Goal: Go to known website: Access a specific website the user already knows

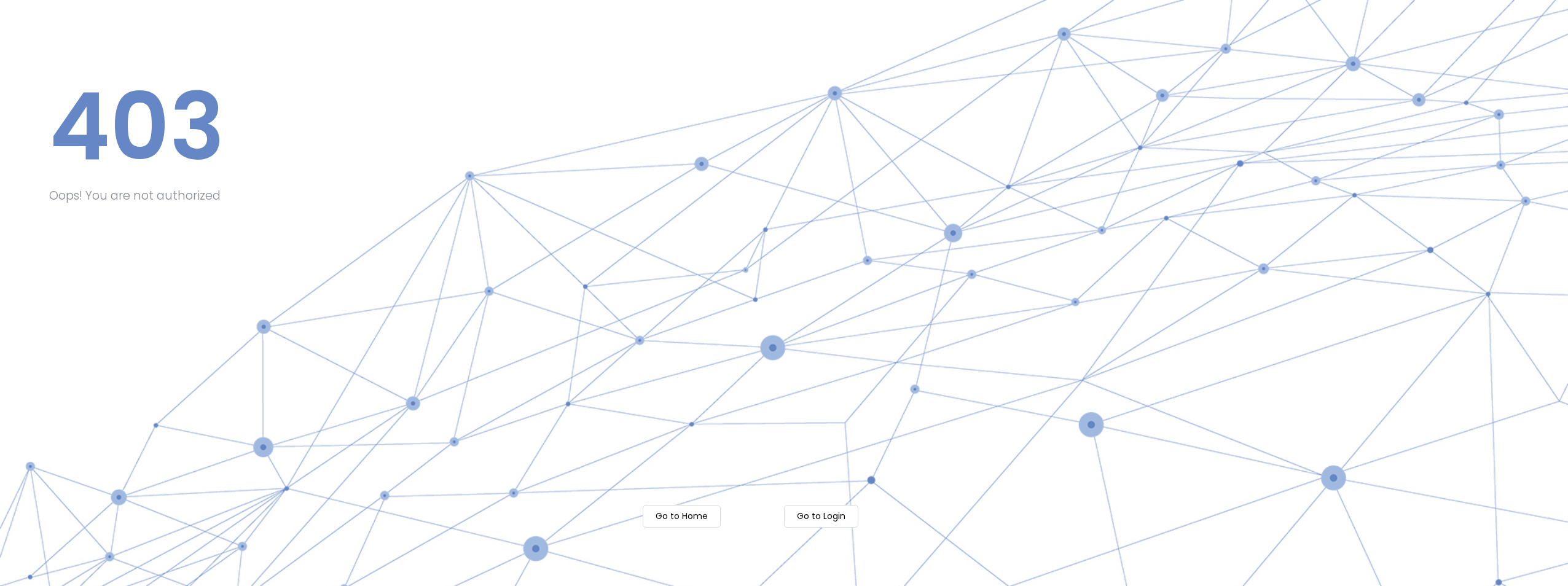
click at [826, 515] on m-button "Go to Login" at bounding box center [821, 515] width 74 height 23
